Goal: Find specific page/section: Find specific page/section

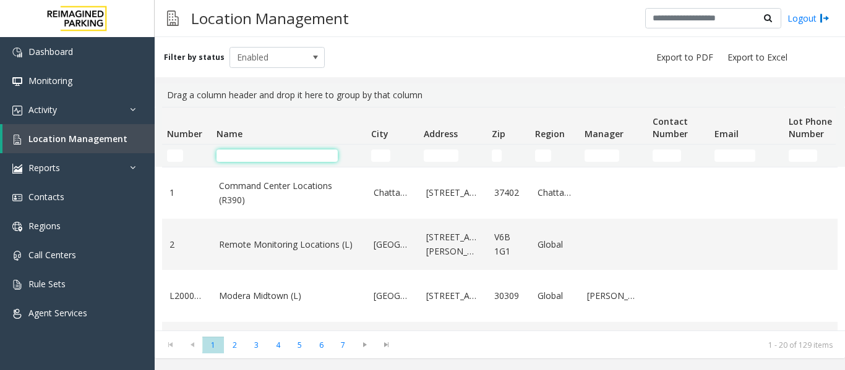
click at [278, 159] on input "Name Filter" at bounding box center [276, 156] width 121 height 12
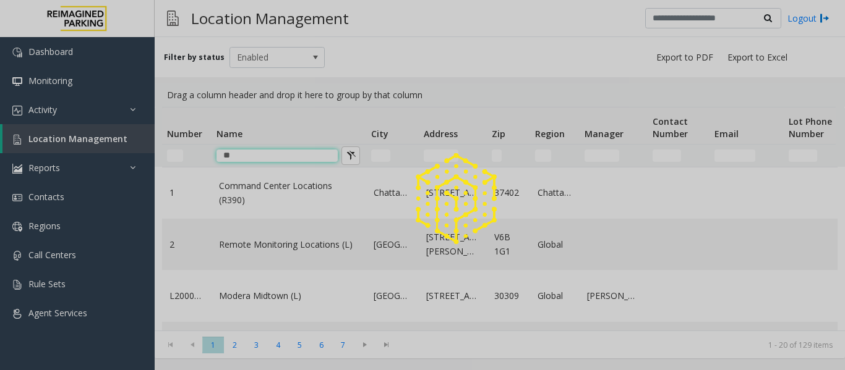
type input "*"
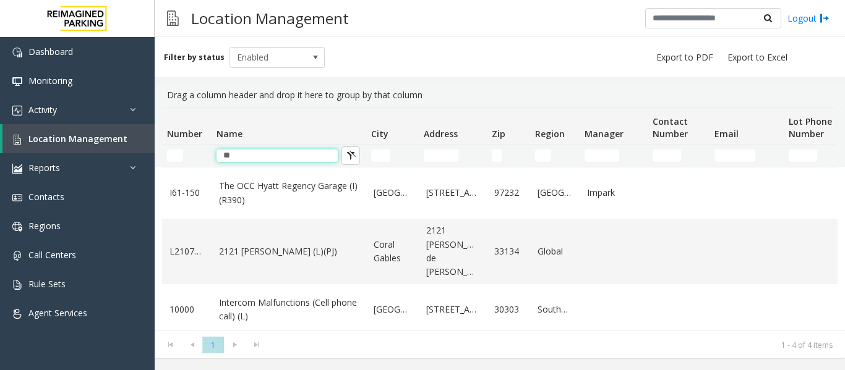
type input "*"
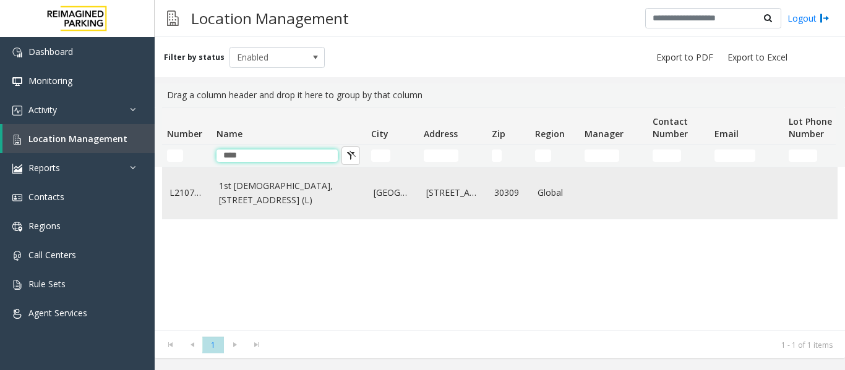
type input "***"
click at [289, 198] on link "1st Presbyterian, 1337 Peachtree St (L)" at bounding box center [289, 193] width 140 height 28
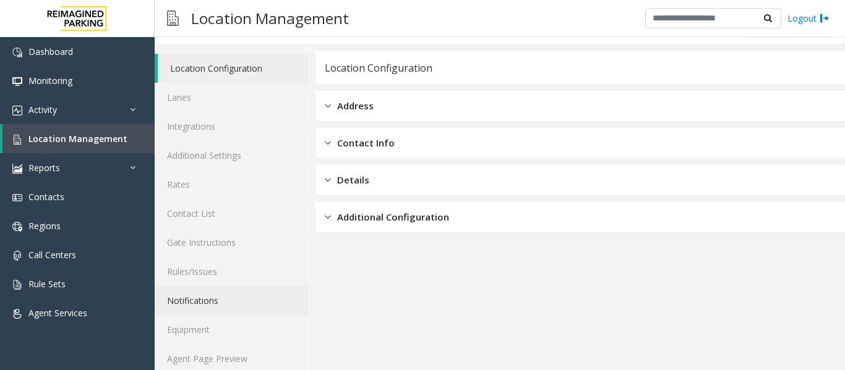
scroll to position [37, 0]
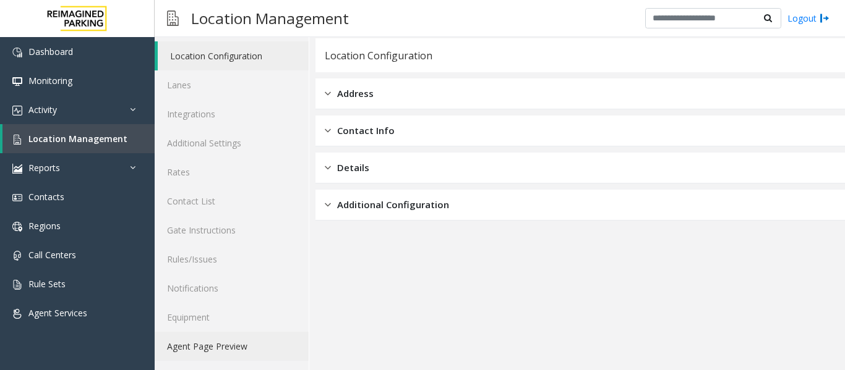
click at [225, 341] on link "Agent Page Preview" at bounding box center [232, 346] width 154 height 29
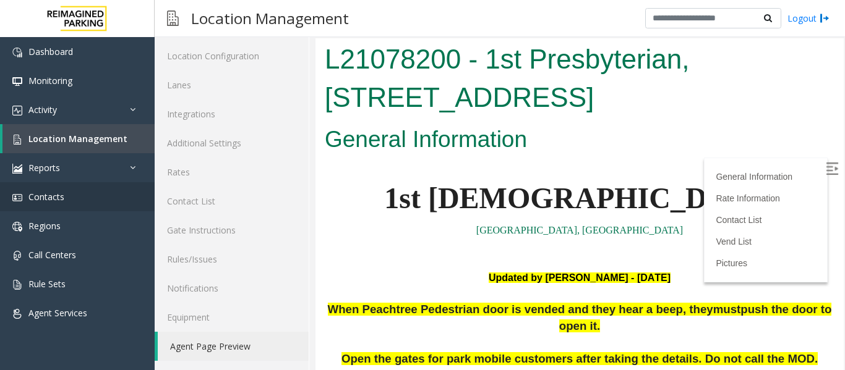
scroll to position [1484, 0]
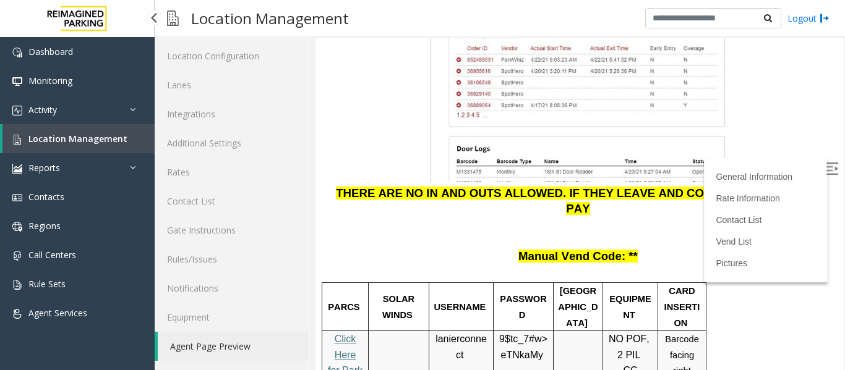
click at [119, 144] on span "Location Management" at bounding box center [77, 139] width 99 height 12
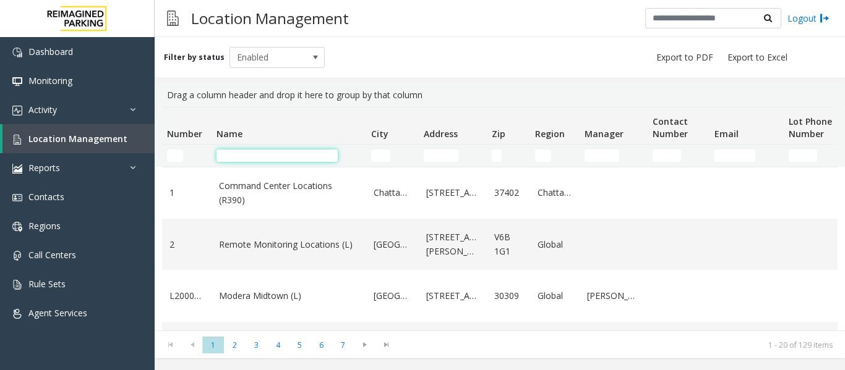
click at [263, 155] on input "Name Filter" at bounding box center [276, 156] width 121 height 12
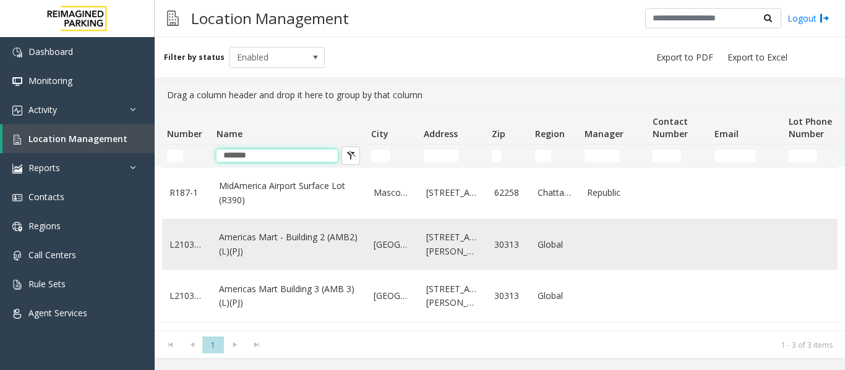
type input "*******"
click at [294, 246] on link "Americas Mart - Building 2 (AMB2) (L)(PJ)" at bounding box center [289, 245] width 140 height 28
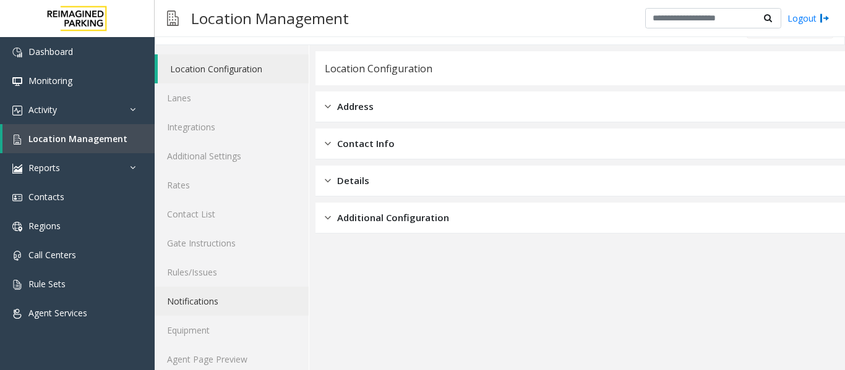
scroll to position [37, 0]
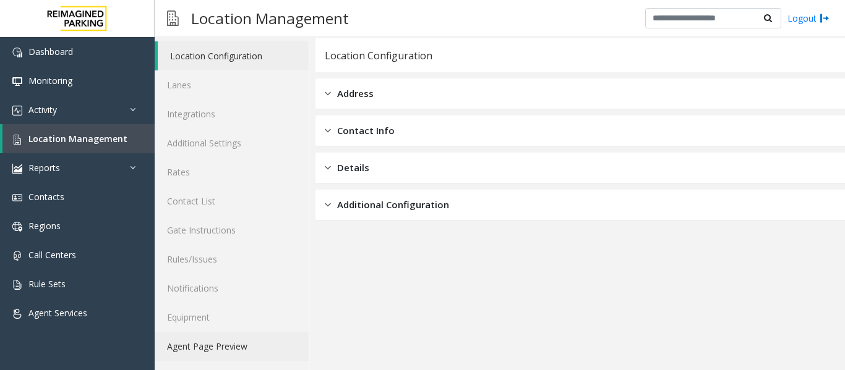
click at [260, 334] on link "Agent Page Preview" at bounding box center [232, 346] width 154 height 29
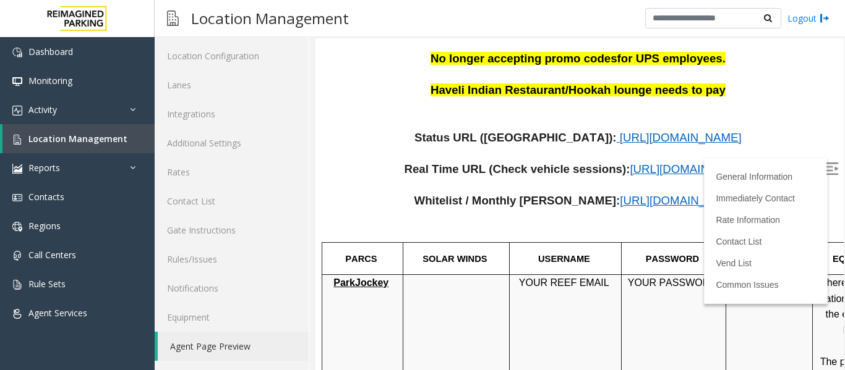
scroll to position [495, 0]
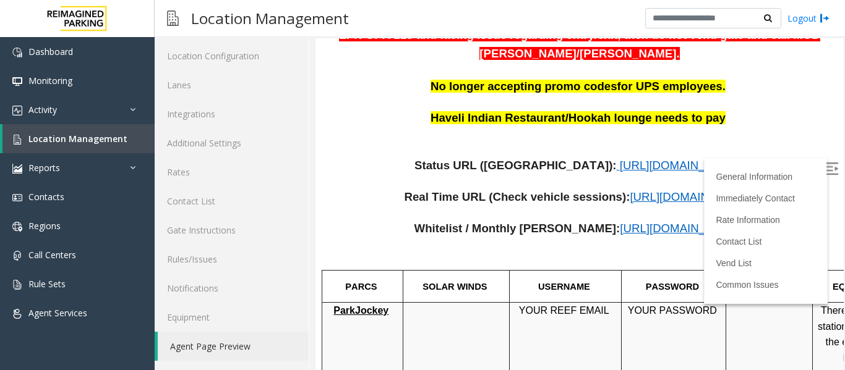
click at [619, 159] on span "https://www.parkjockey.com/en-us/manage/1633/status" at bounding box center [680, 165] width 122 height 13
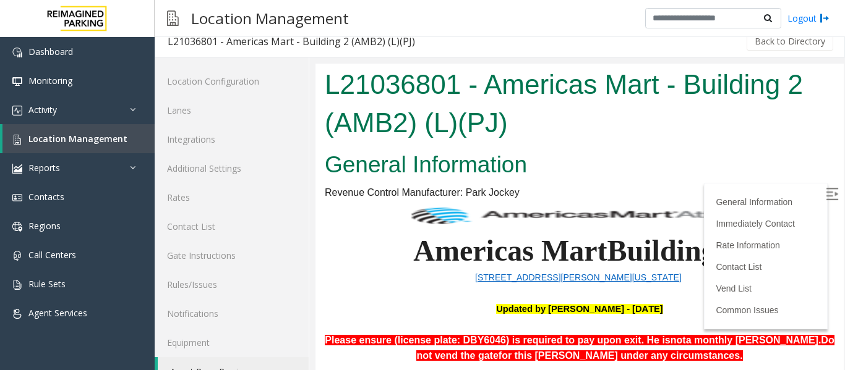
scroll to position [0, 0]
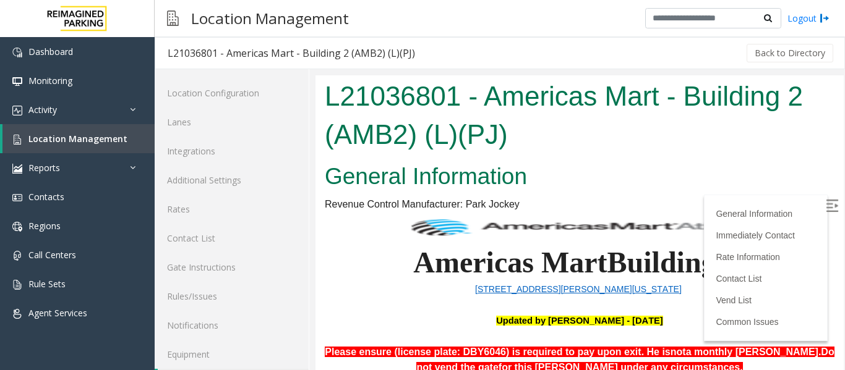
click at [825, 200] on img at bounding box center [831, 206] width 12 height 12
click at [69, 136] on span "Location Management" at bounding box center [77, 139] width 99 height 12
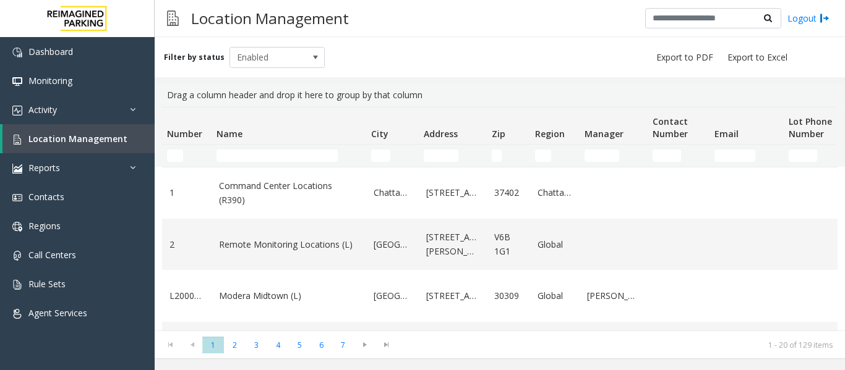
click at [245, 149] on td "Name Filter" at bounding box center [288, 156] width 155 height 22
click at [247, 157] on input "Name Filter" at bounding box center [276, 156] width 121 height 12
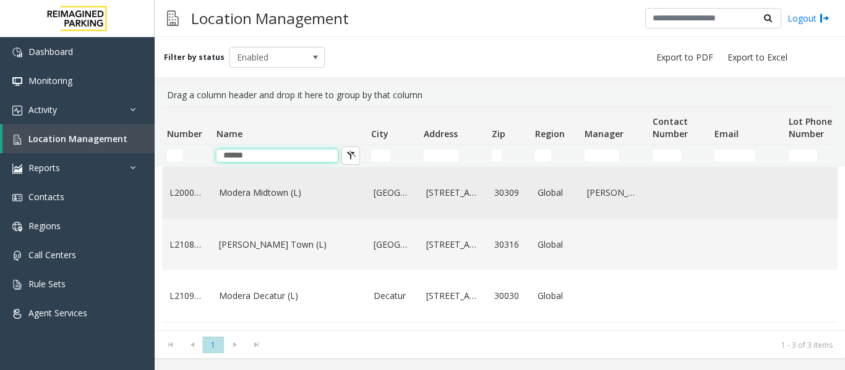
type input "******"
click at [256, 197] on link "Modera Midtown (L)" at bounding box center [289, 193] width 140 height 14
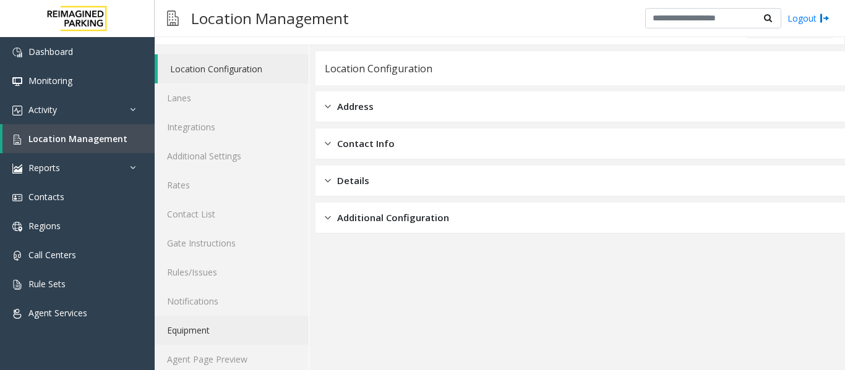
scroll to position [37, 0]
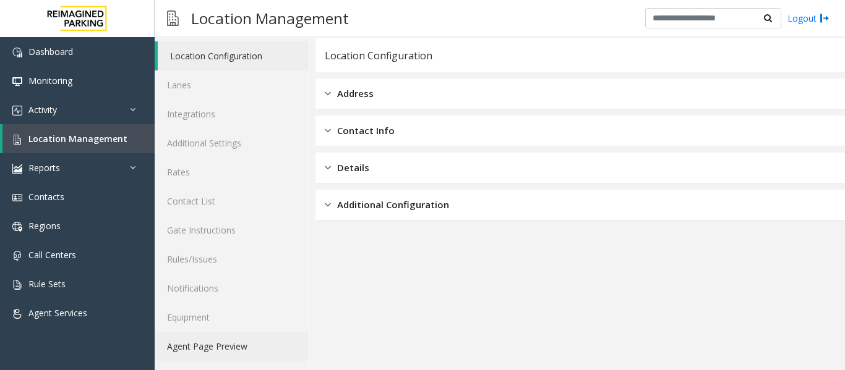
click at [229, 341] on link "Agent Page Preview" at bounding box center [232, 346] width 154 height 29
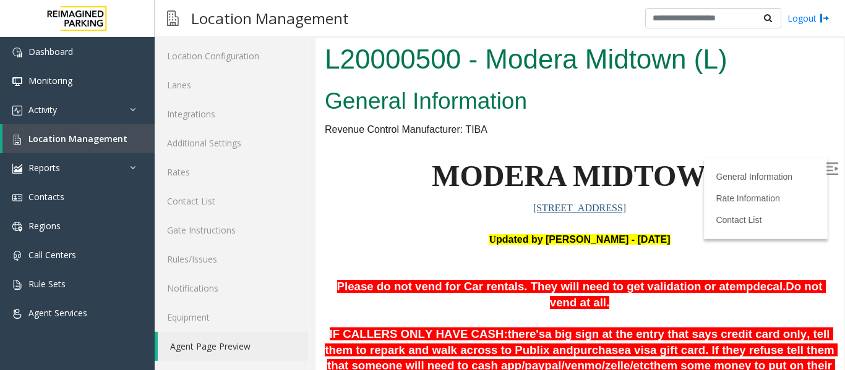
scroll to position [309, 0]
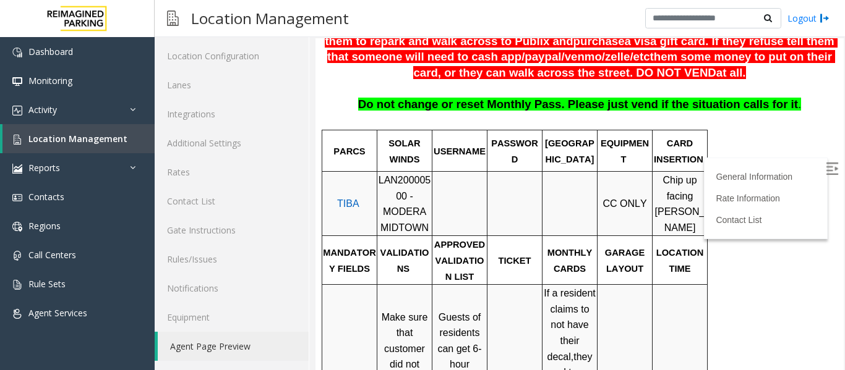
click at [411, 175] on span "LAN20000500 - MODERA MIDTOWN" at bounding box center [404, 204] width 53 height 58
copy span "LAN20000500"
click at [101, 142] on span "Location Management" at bounding box center [77, 139] width 99 height 12
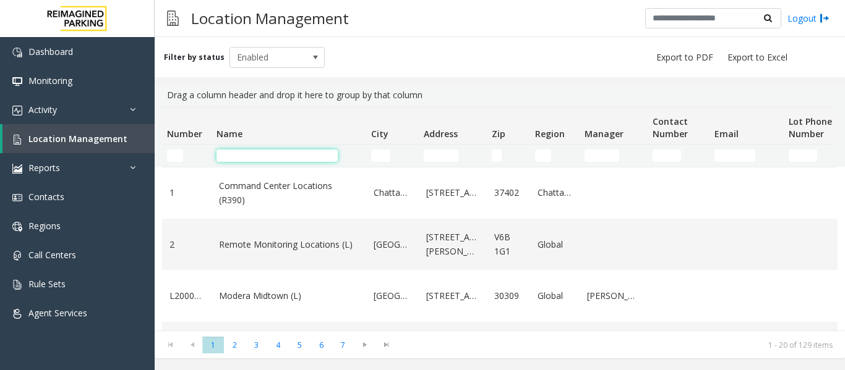
click at [250, 152] on input "Name Filter" at bounding box center [276, 156] width 121 height 12
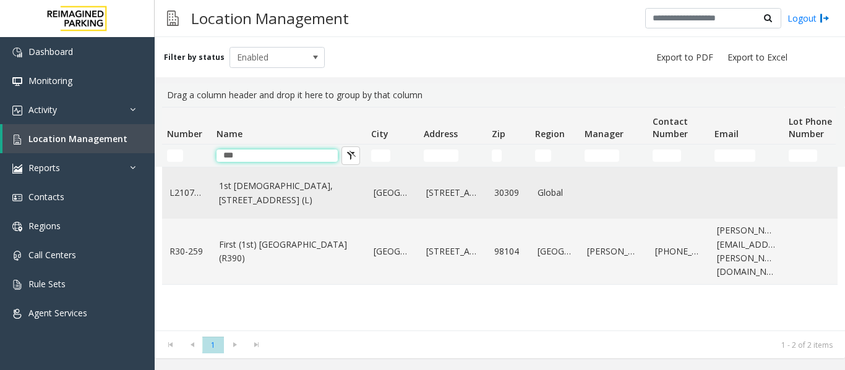
type input "***"
click at [271, 192] on link "1st Presbyterian, 1337 Peachtree St (L)" at bounding box center [289, 193] width 140 height 28
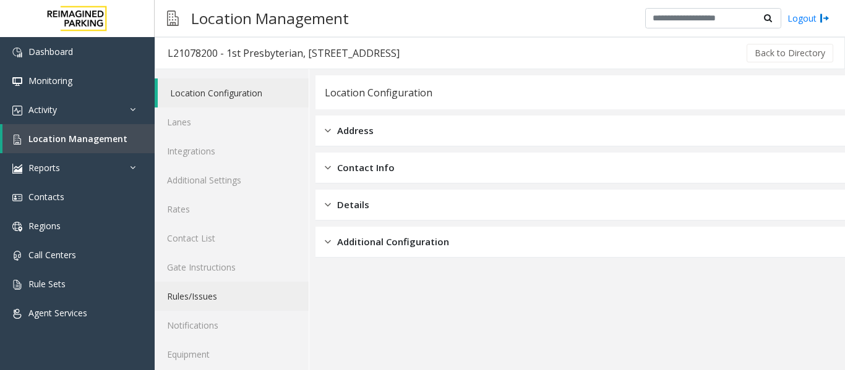
scroll to position [37, 0]
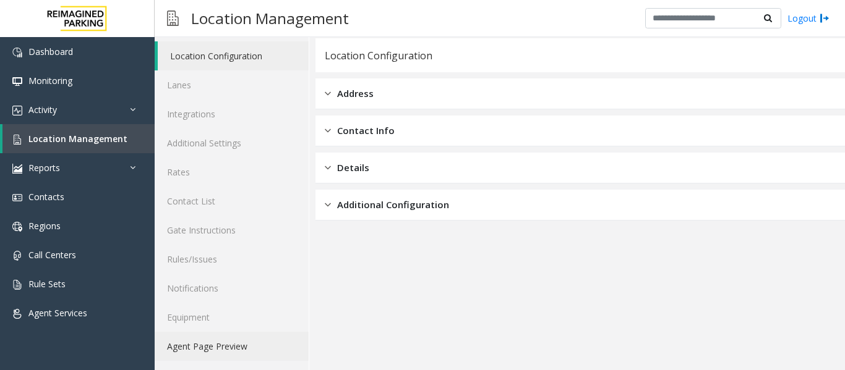
click at [242, 350] on link "Agent Page Preview" at bounding box center [232, 346] width 154 height 29
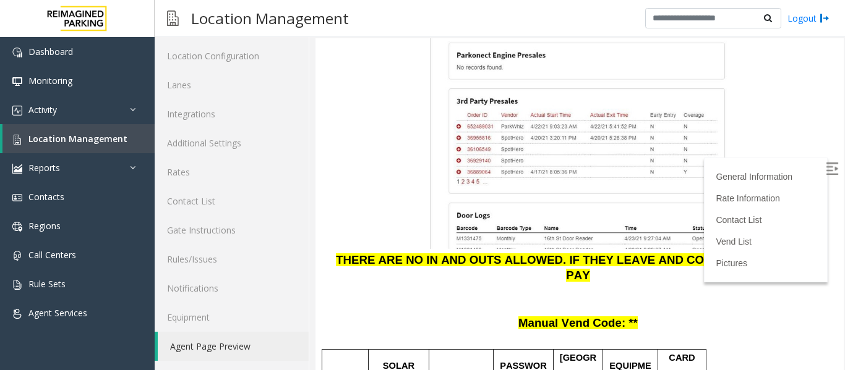
scroll to position [1546, 0]
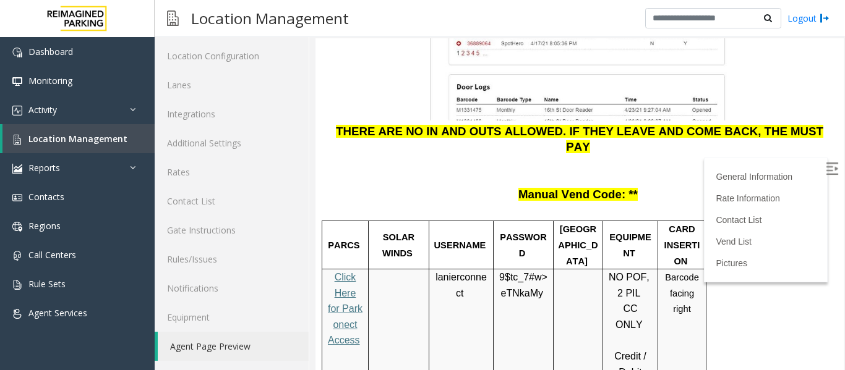
click at [344, 272] on link "Click Here for Parkonect Access" at bounding box center [345, 309] width 35 height 74
click at [467, 272] on span "lanierconnect" at bounding box center [460, 285] width 51 height 27
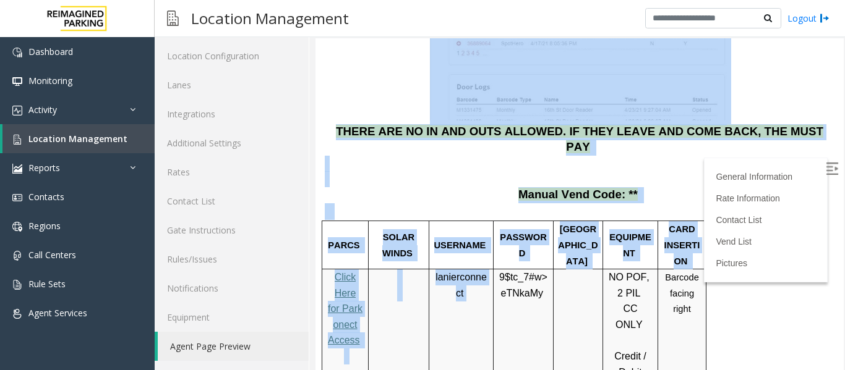
drag, startPoint x: 467, startPoint y: 163, endPoint x: 1492, endPoint y: 226, distance: 1027.0
click at [490, 270] on td "lanierconnect" at bounding box center [461, 365] width 64 height 190
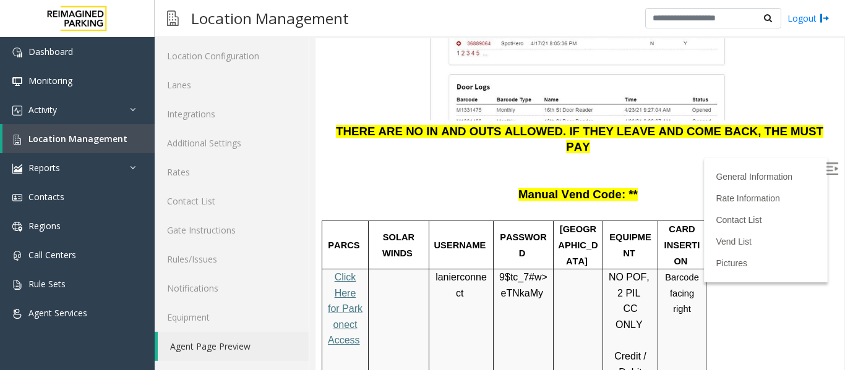
click at [466, 272] on span "lanierconnect" at bounding box center [460, 285] width 51 height 27
click at [498, 270] on p "9$tc_7#w> eTNkaMy" at bounding box center [523, 286] width 51 height 32
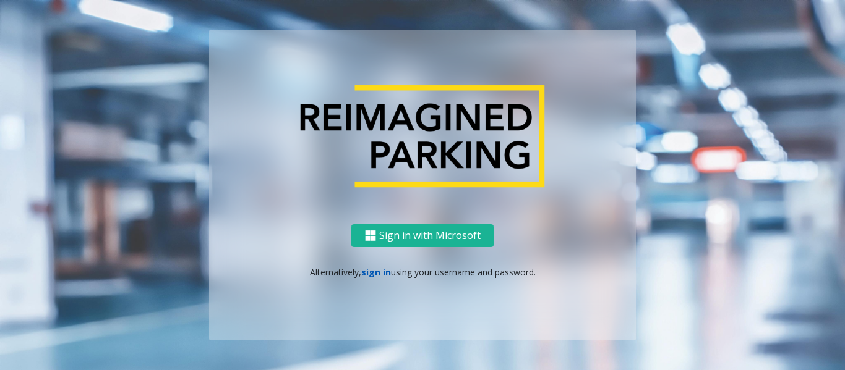
click at [372, 275] on link "sign in" at bounding box center [376, 272] width 30 height 12
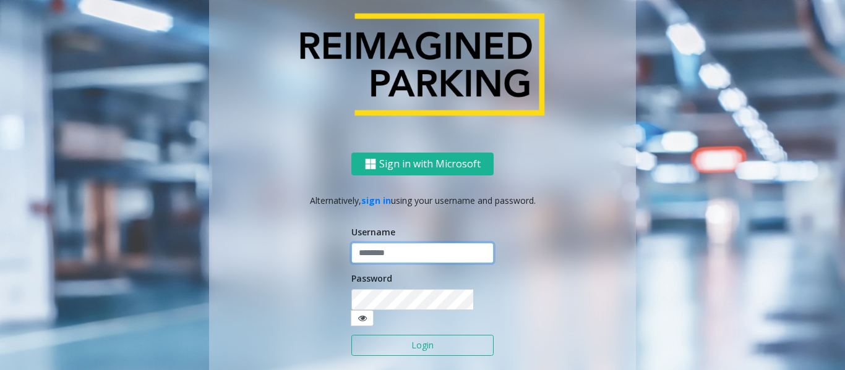
type input "*********"
click at [380, 335] on button "Login" at bounding box center [422, 345] width 142 height 21
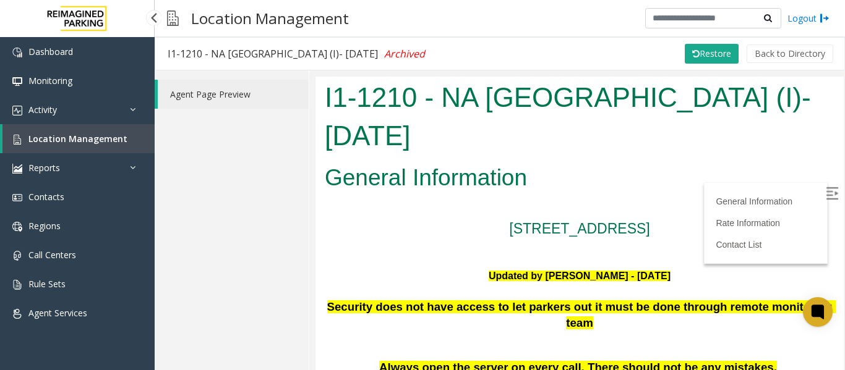
click at [99, 129] on link "Location Management" at bounding box center [78, 138] width 152 height 29
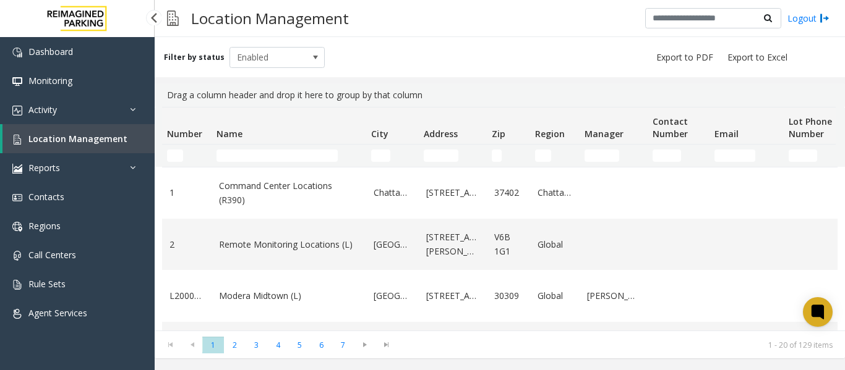
click at [101, 135] on span "Location Management" at bounding box center [77, 139] width 99 height 12
